Goal: Find contact information: Find contact information

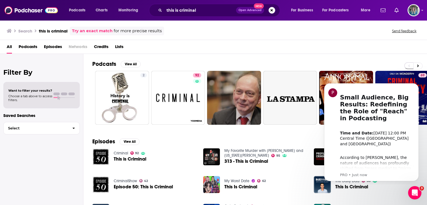
click at [121, 159] on span "This is Criminal" at bounding box center [130, 159] width 33 height 5
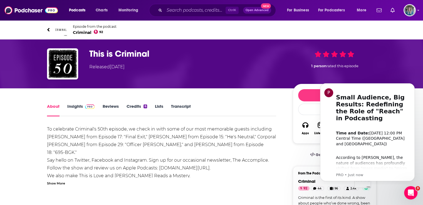
drag, startPoint x: 735, startPoint y: 145, endPoint x: 417, endPoint y: 101, distance: 320.3
click at [53, 107] on link "About" at bounding box center [53, 110] width 13 height 13
click at [75, 107] on link "Insights" at bounding box center [81, 110] width 28 height 13
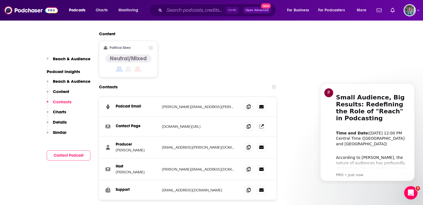
scroll to position [551, 0]
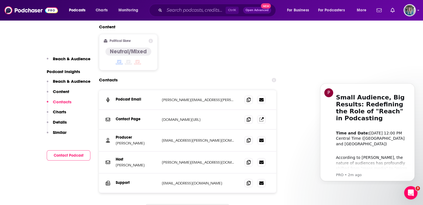
click at [189, 98] on p "[PERSON_NAME][EMAIL_ADDRESS][PERSON_NAME][DOMAIN_NAME]" at bounding box center [199, 100] width 74 height 5
drag, startPoint x: 218, startPoint y: 134, endPoint x: 158, endPoint y: 137, distance: 59.6
click at [158, 152] on div "Host [PERSON_NAME] [PERSON_NAME][EMAIL_ADDRESS][DOMAIN_NAME] [PERSON_NAME][EMAI…" at bounding box center [188, 163] width 178 height 22
copy div "[PERSON_NAME][EMAIL_ADDRESS][DOMAIN_NAME]"
click at [66, 157] on button "Contact Podcast" at bounding box center [69, 156] width 44 height 10
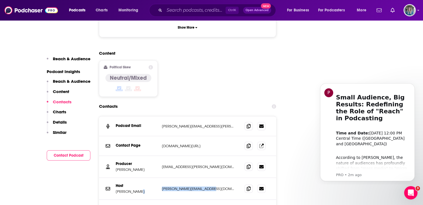
scroll to position [523, 0]
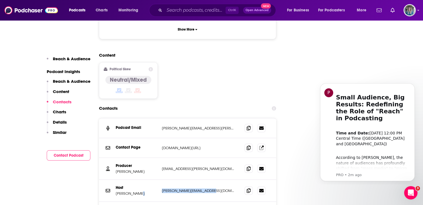
click at [66, 157] on button "Contact Podcast" at bounding box center [69, 156] width 44 height 10
click at [201, 68] on div "Content Political Skew Neutral/Mixed" at bounding box center [188, 78] width 178 height 51
click at [70, 157] on button "Contact Podcast" at bounding box center [69, 156] width 44 height 10
click at [247, 188] on icon at bounding box center [249, 190] width 4 height 4
drag, startPoint x: 219, startPoint y: 100, endPoint x: 158, endPoint y: 102, distance: 61.0
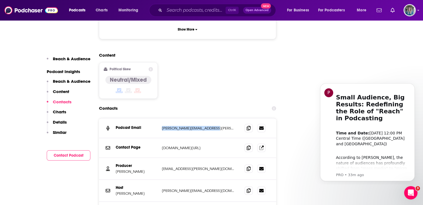
click at [158, 119] on div "Podcast Email [PERSON_NAME][EMAIL_ADDRESS][PERSON_NAME][DOMAIN_NAME] [PERSON_NA…" at bounding box center [188, 129] width 178 height 20
copy div "[PERSON_NAME][EMAIL_ADDRESS][PERSON_NAME][DOMAIN_NAME]"
drag, startPoint x: 216, startPoint y: 140, endPoint x: 161, endPoint y: 142, distance: 55.1
click at [161, 158] on div "Producer [PERSON_NAME] [PERSON_NAME][EMAIL_ADDRESS][PERSON_NAME][DOMAIN_NAME] […" at bounding box center [188, 169] width 178 height 22
copy p "[EMAIL_ADDRESS][PERSON_NAME][DOMAIN_NAME]"
